Goal: Task Accomplishment & Management: Manage account settings

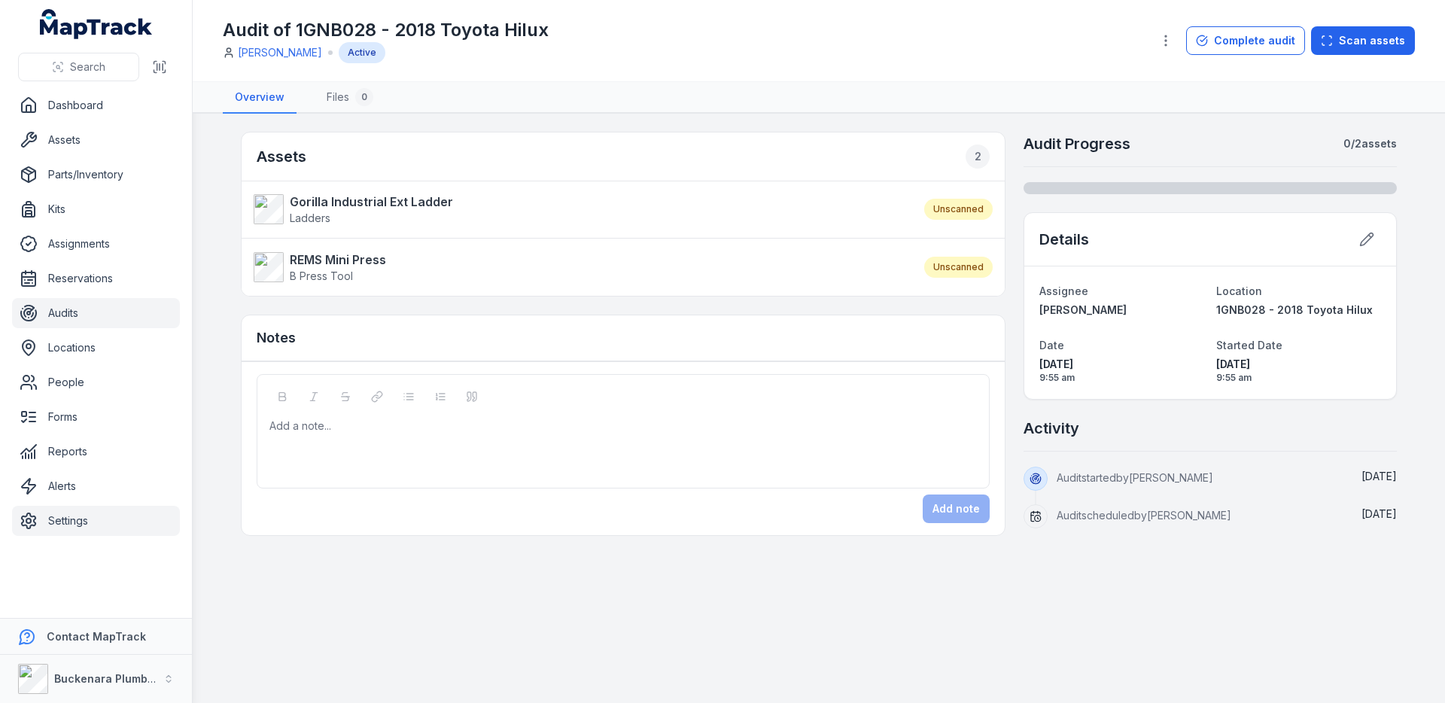
click at [74, 513] on link "Settings" at bounding box center [96, 521] width 168 height 30
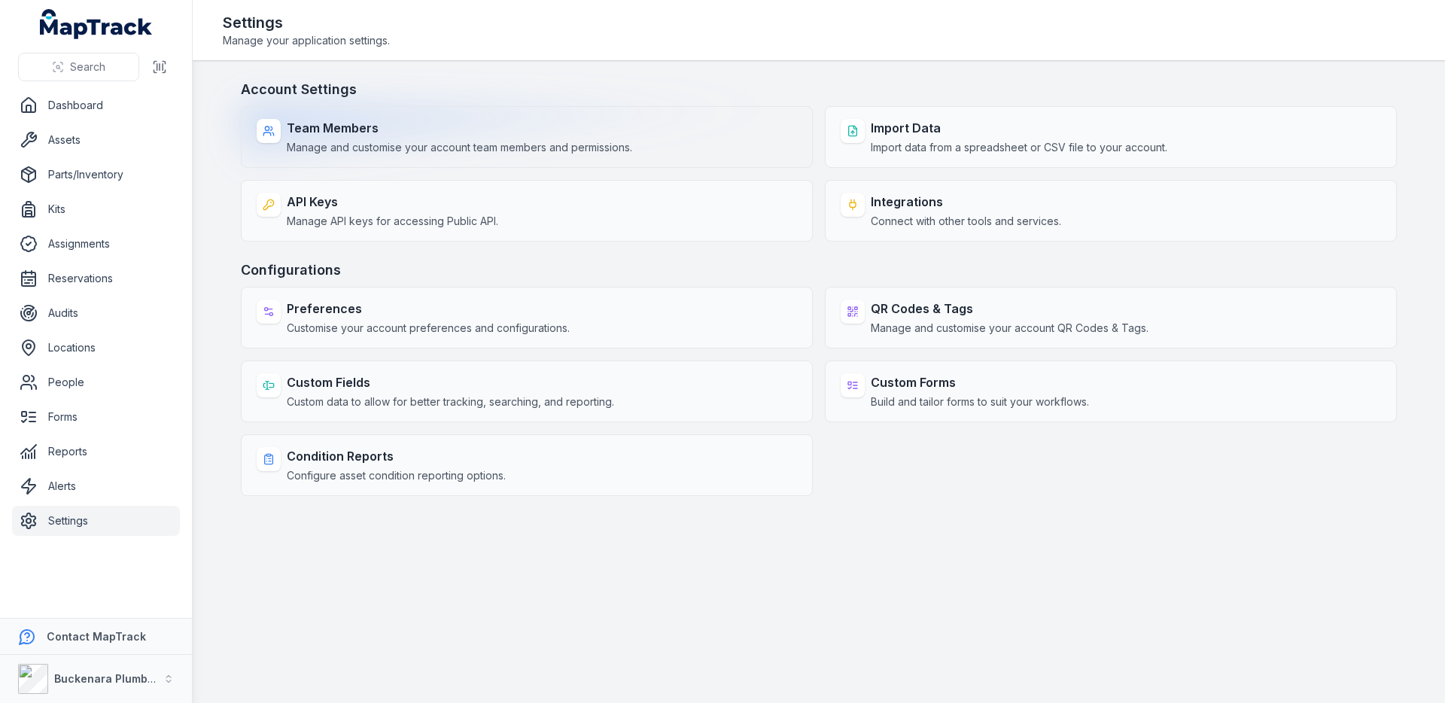
click at [520, 136] on strong "Team Members" at bounding box center [459, 128] width 345 height 18
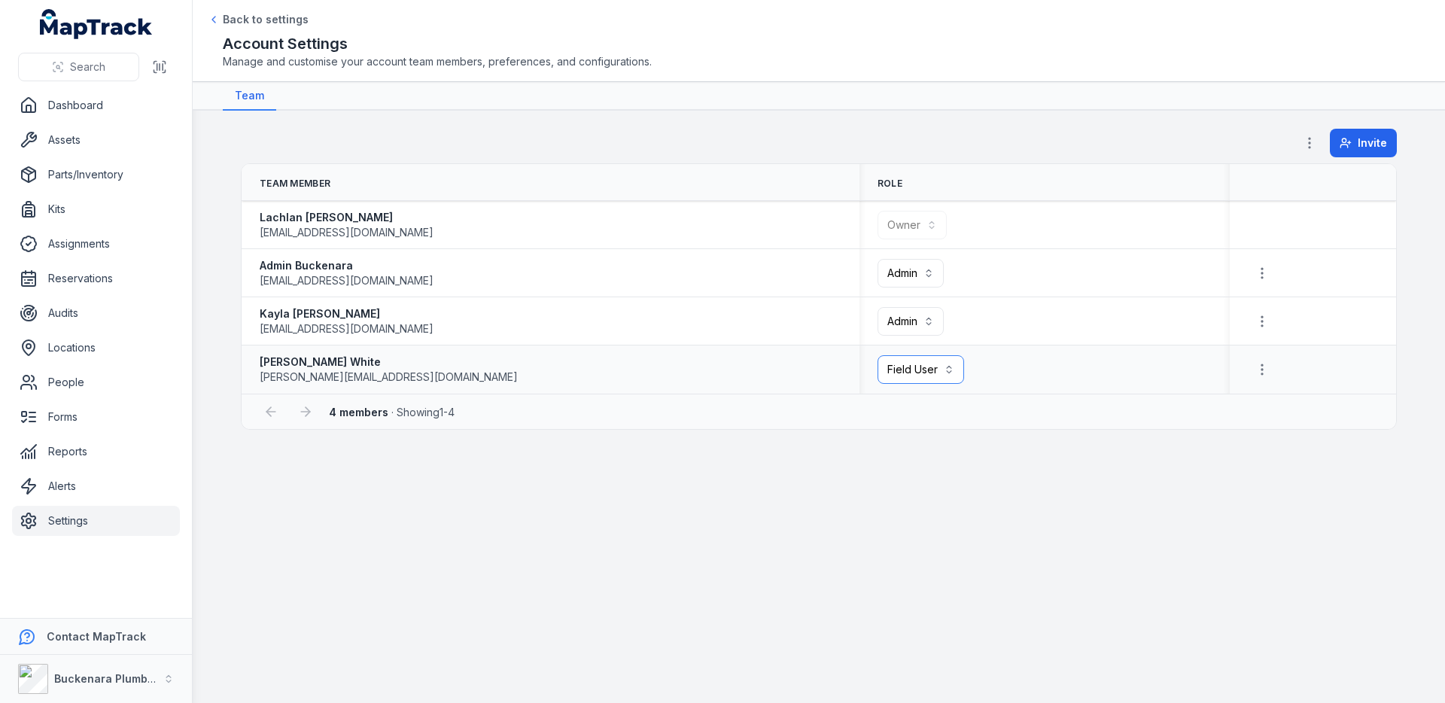
click at [918, 372] on button "Field User ******" at bounding box center [920, 369] width 87 height 29
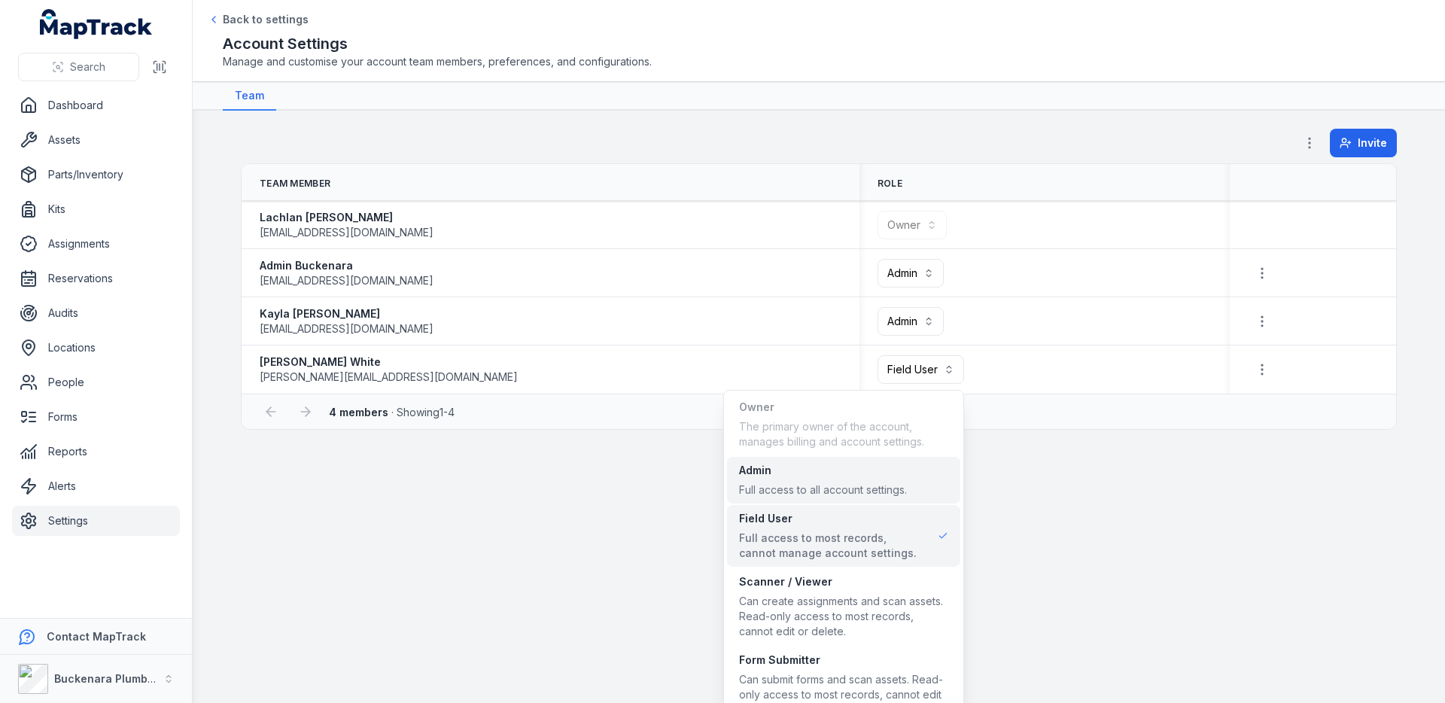
click at [859, 478] on span "Admin Full access to all account settings." at bounding box center [823, 480] width 168 height 35
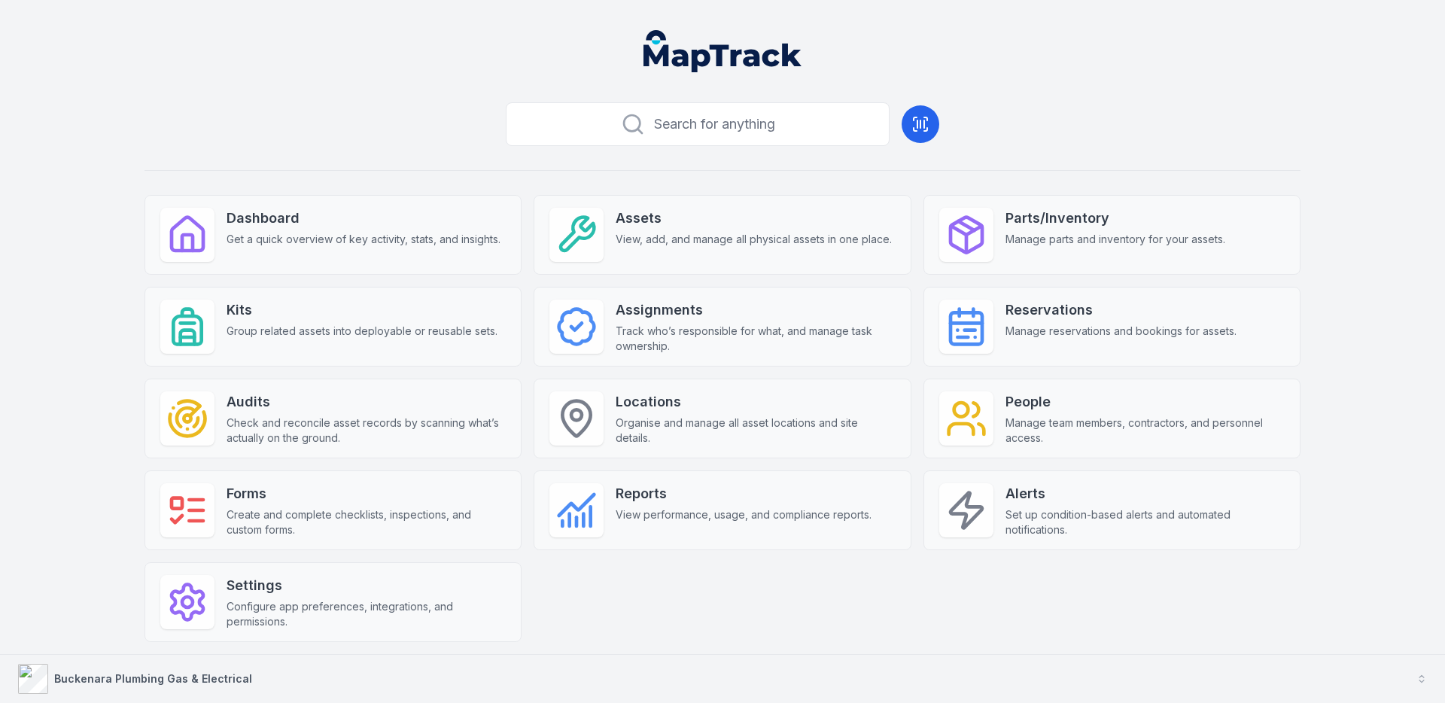
click at [429, 679] on button "Buckenara Plumbing Gas & Electrical" at bounding box center [722, 679] width 1445 height 48
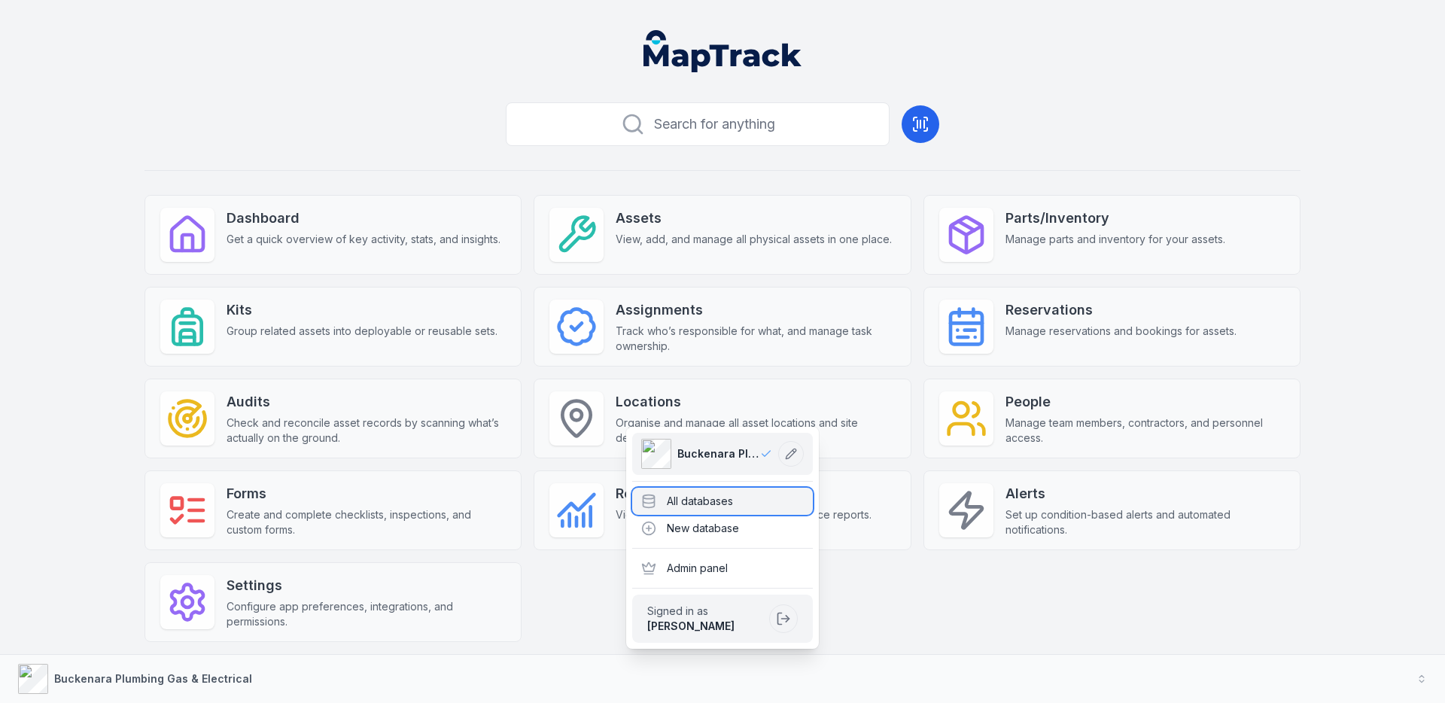
click at [655, 509] on div "All databases" at bounding box center [722, 501] width 181 height 27
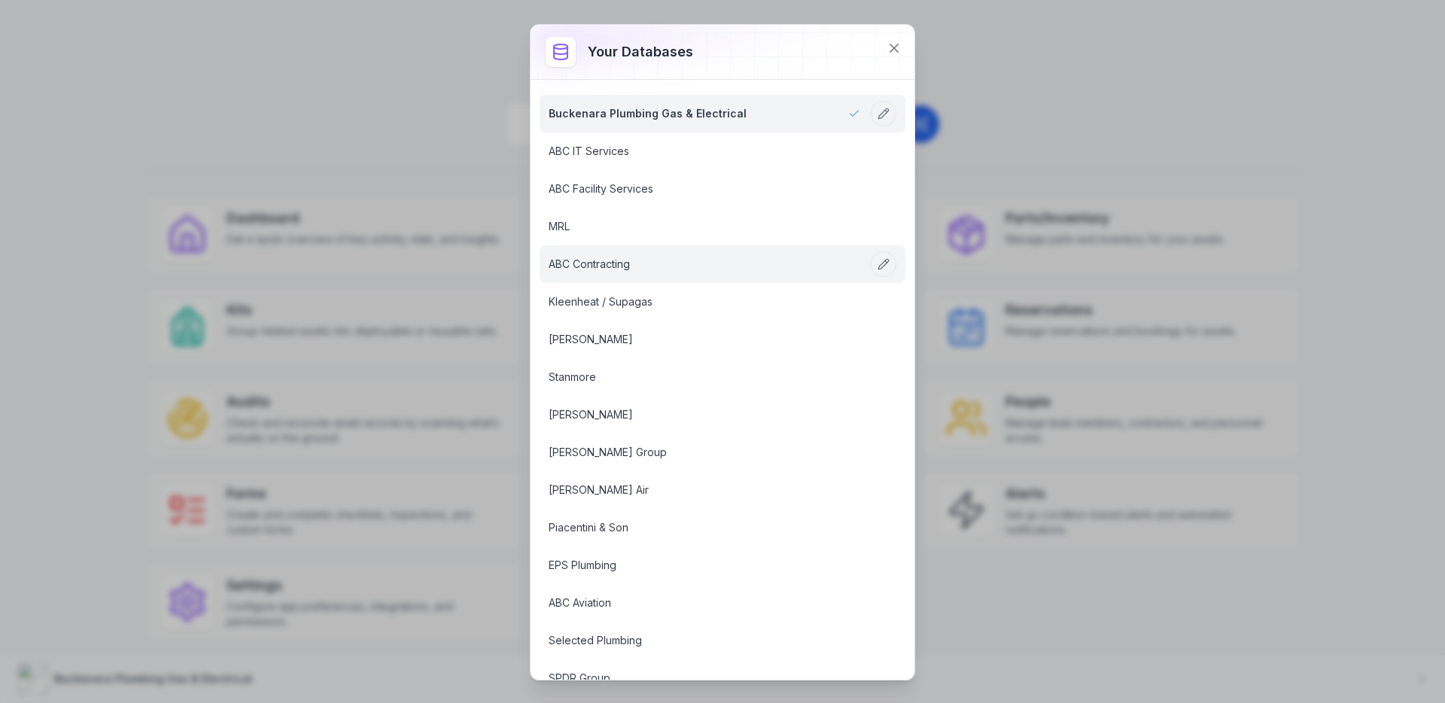
click at [756, 259] on link "ABC Contracting" at bounding box center [705, 264] width 312 height 15
